Goal: Browse casually: Explore the website without a specific task or goal

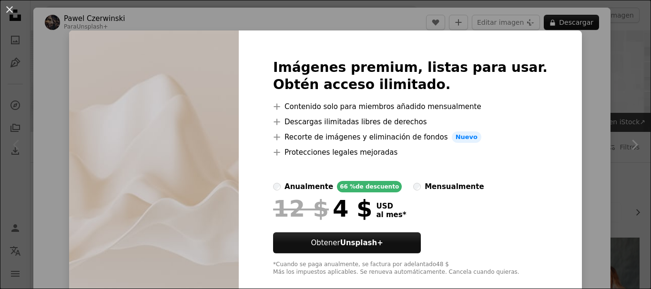
click at [586, 87] on div "An X shape Imágenes premium, listas para usar. Obtén acceso ilimitado. A plus s…" at bounding box center [325, 144] width 651 height 289
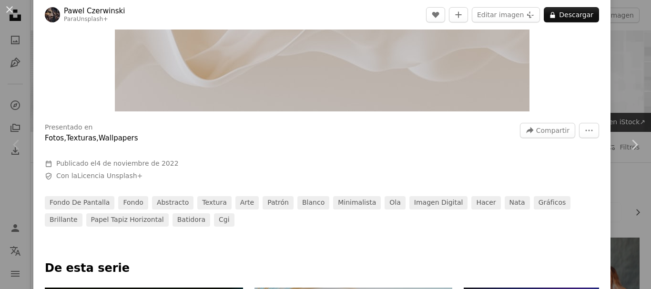
scroll to position [203, 0]
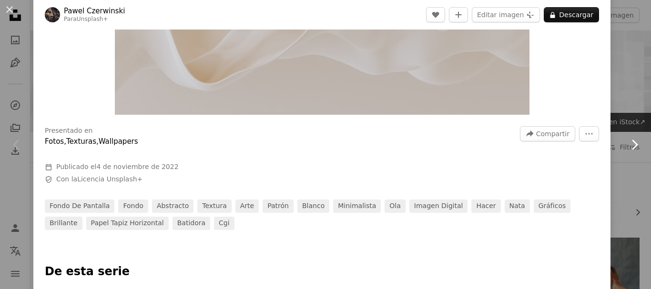
click at [627, 148] on icon "Chevron right" at bounding box center [634, 144] width 15 height 15
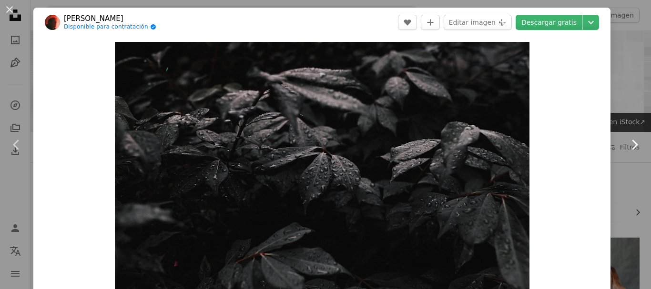
click at [627, 148] on icon "Chevron right" at bounding box center [634, 144] width 15 height 15
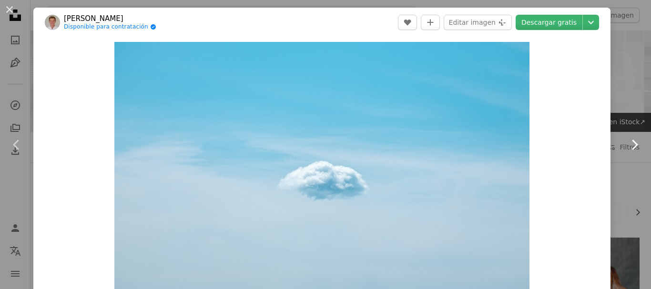
click at [627, 148] on icon "Chevron right" at bounding box center [634, 144] width 15 height 15
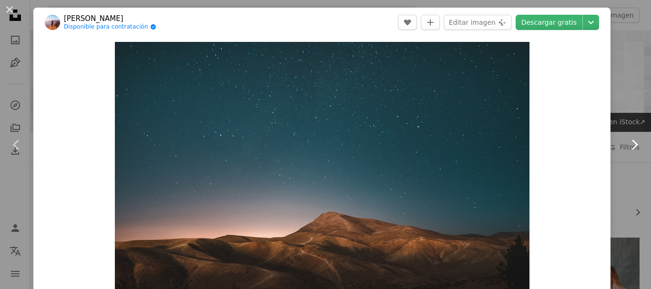
click at [627, 148] on icon "Chevron right" at bounding box center [634, 144] width 15 height 15
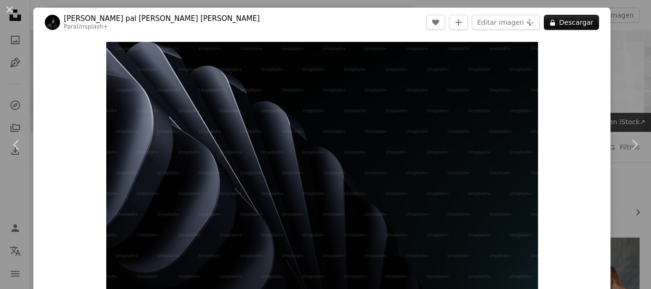
click at [625, 18] on div "An X shape Chevron left Chevron right [PERSON_NAME] pal [PERSON_NAME] [PERSON_N…" at bounding box center [325, 144] width 651 height 289
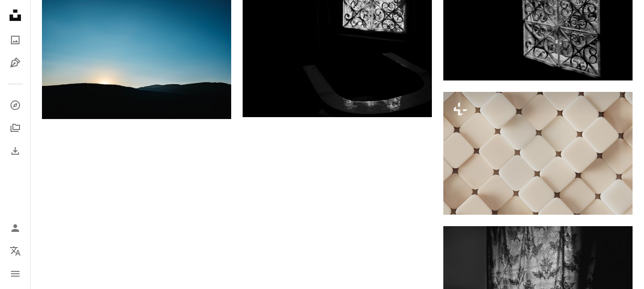
scroll to position [1214, 0]
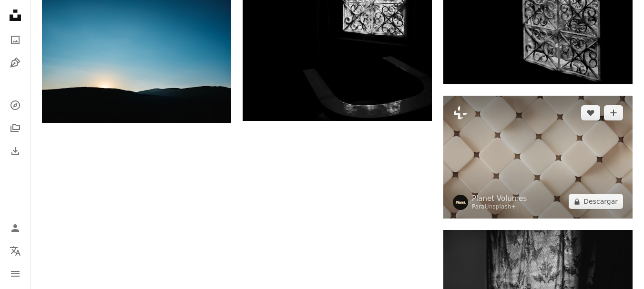
click at [540, 160] on img at bounding box center [537, 157] width 189 height 123
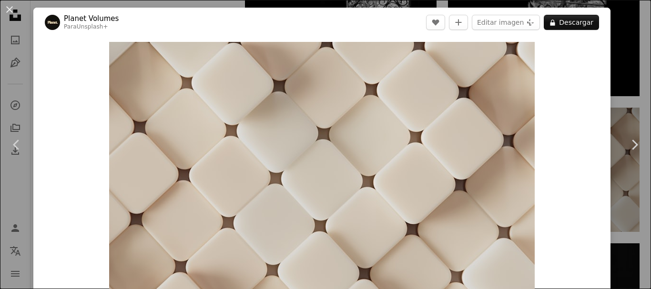
click at [623, 26] on div "An X shape Chevron left Chevron right Planet Volumes Para Unsplash+ A heart A p…" at bounding box center [325, 144] width 651 height 289
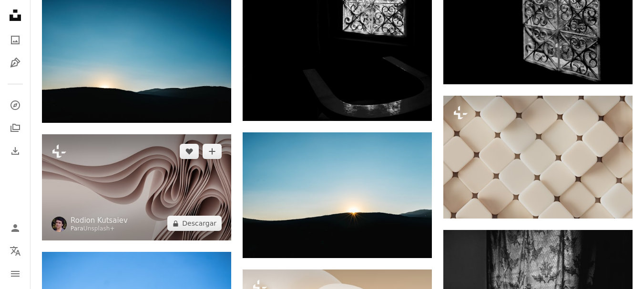
click at [189, 187] on img at bounding box center [136, 187] width 189 height 106
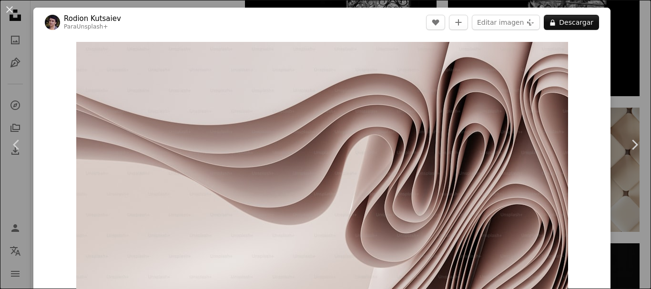
click at [620, 27] on div "An X shape Chevron left Chevron right [PERSON_NAME] Kutsaiev Para Unsplash+ A h…" at bounding box center [325, 144] width 651 height 289
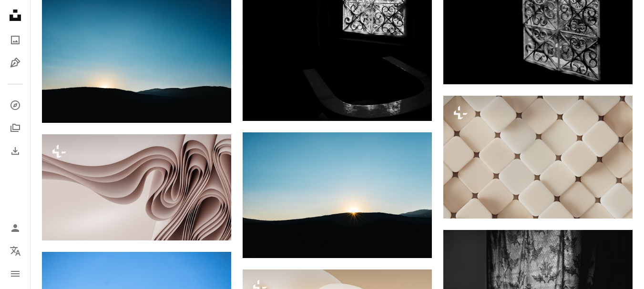
drag, startPoint x: 641, startPoint y: 23, endPoint x: 642, endPoint y: 18, distance: 5.3
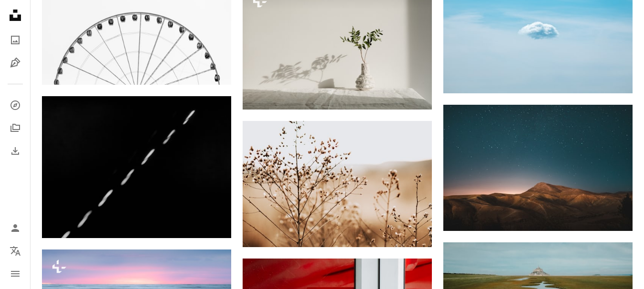
scroll to position [510, 0]
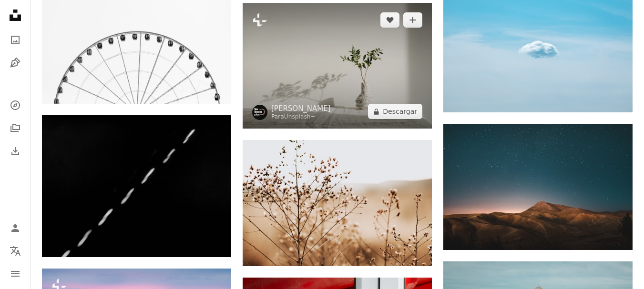
click at [347, 94] on img at bounding box center [337, 66] width 189 height 126
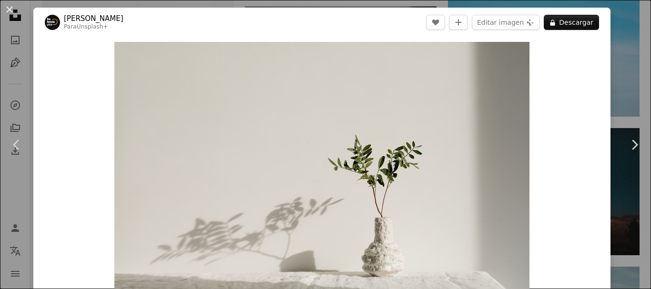
click at [626, 63] on div "An X shape Chevron left Chevron right [PERSON_NAME] Para Unsplash+ A heart A pl…" at bounding box center [325, 144] width 651 height 289
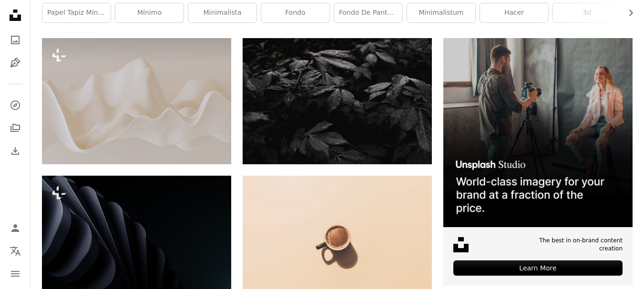
scroll to position [149, 0]
